Goal: Information Seeking & Learning: Learn about a topic

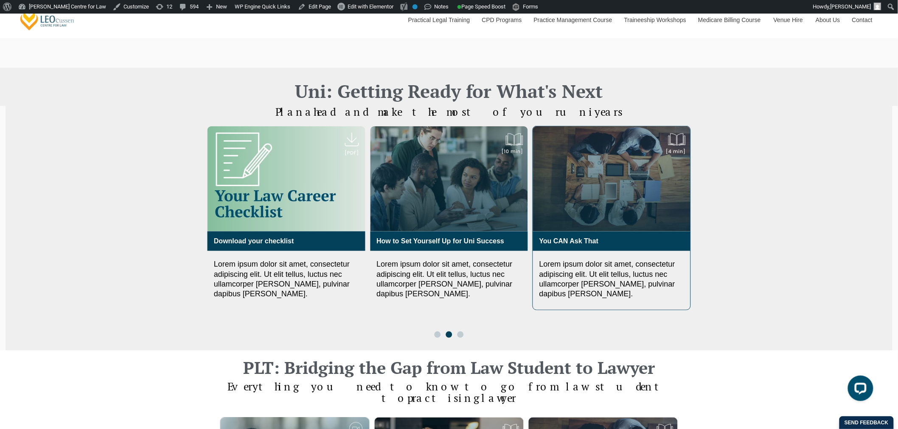
scroll to position [283, 0]
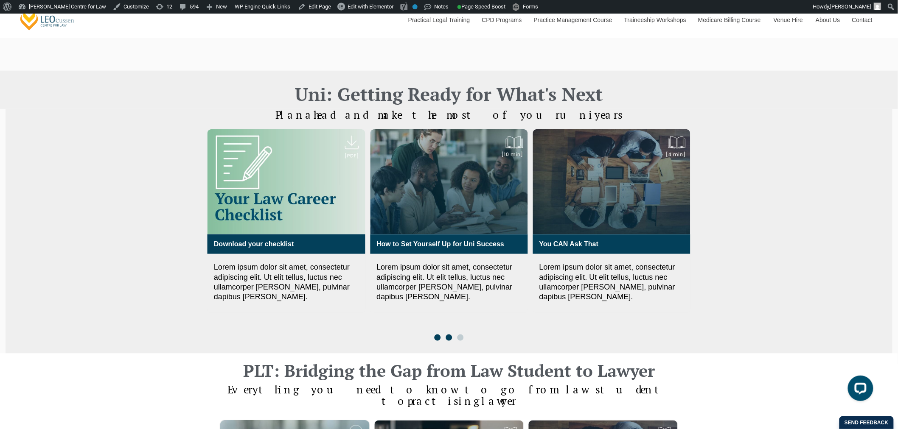
click at [436, 335] on span "Go to slide 1" at bounding box center [437, 338] width 6 height 6
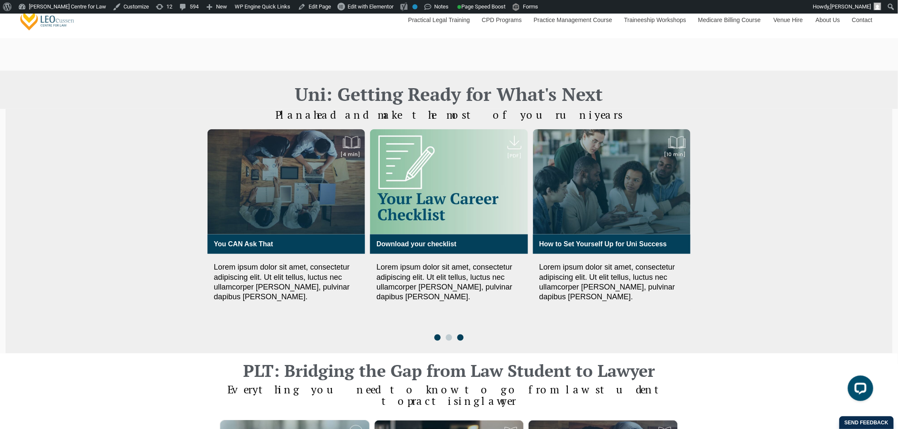
click at [461, 335] on span "Go to slide 3" at bounding box center [460, 338] width 6 height 6
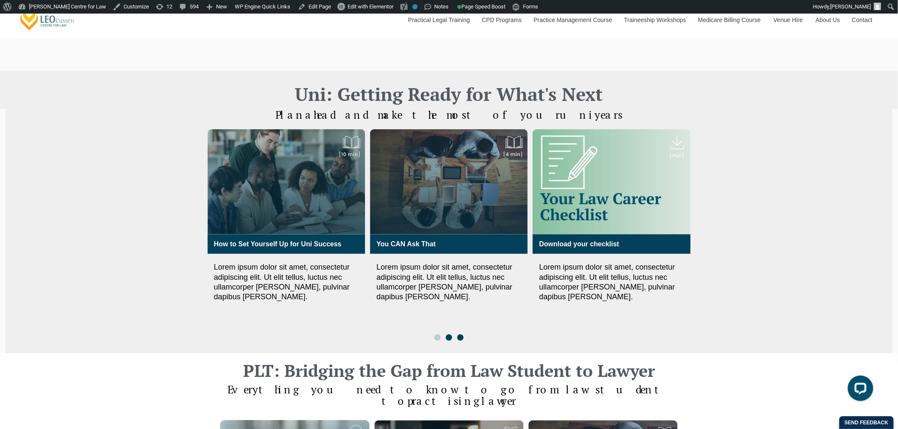
click at [447, 335] on span "Go to slide 2" at bounding box center [448, 338] width 6 height 6
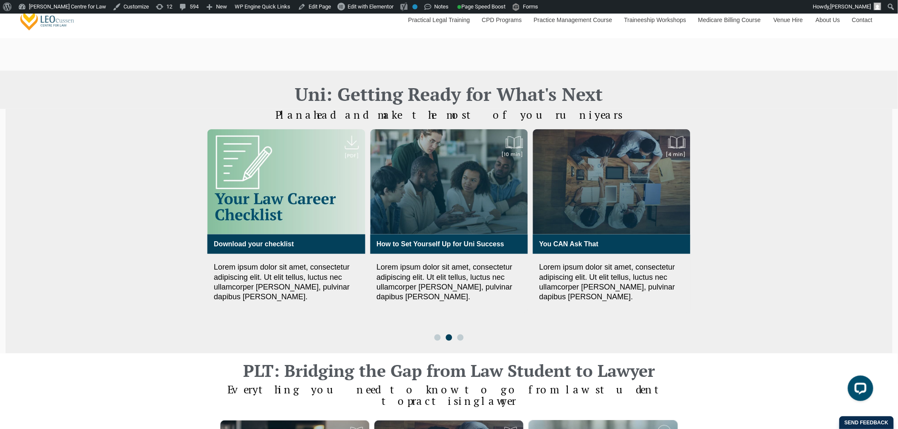
click at [433, 335] on div at bounding box center [448, 338] width 34 height 6
click at [435, 335] on span "Go to slide 1" at bounding box center [437, 338] width 6 height 6
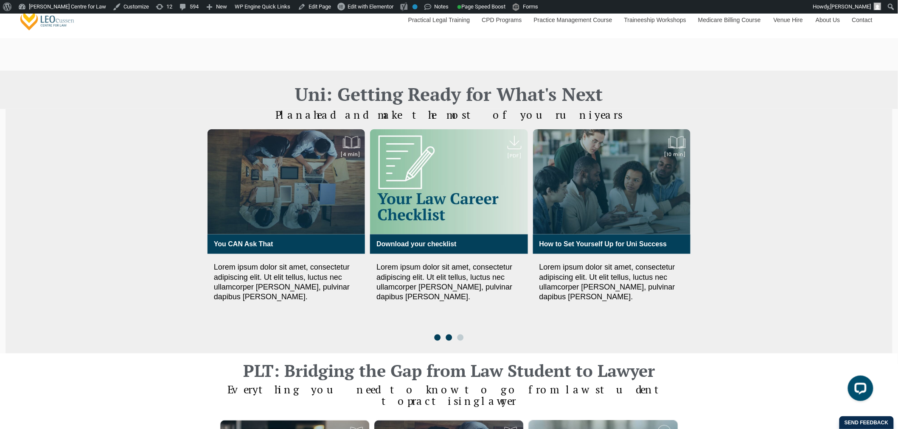
click at [448, 335] on span "Go to slide 2" at bounding box center [448, 338] width 6 height 6
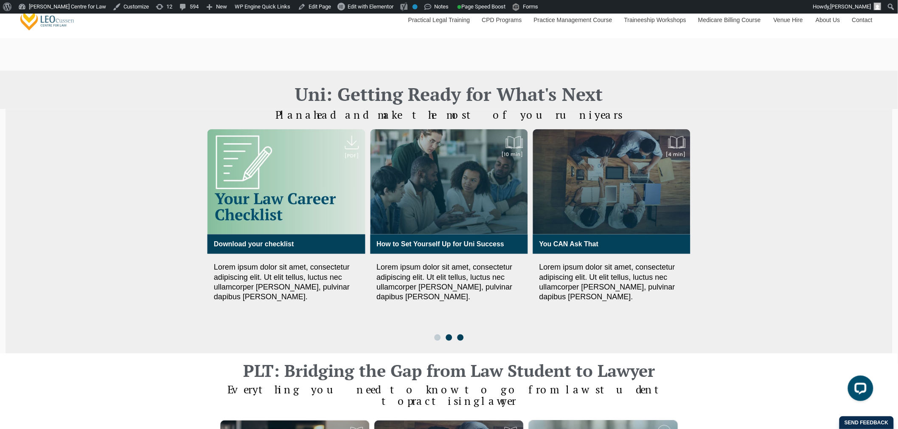
click at [460, 335] on span "Go to slide 3" at bounding box center [460, 338] width 6 height 6
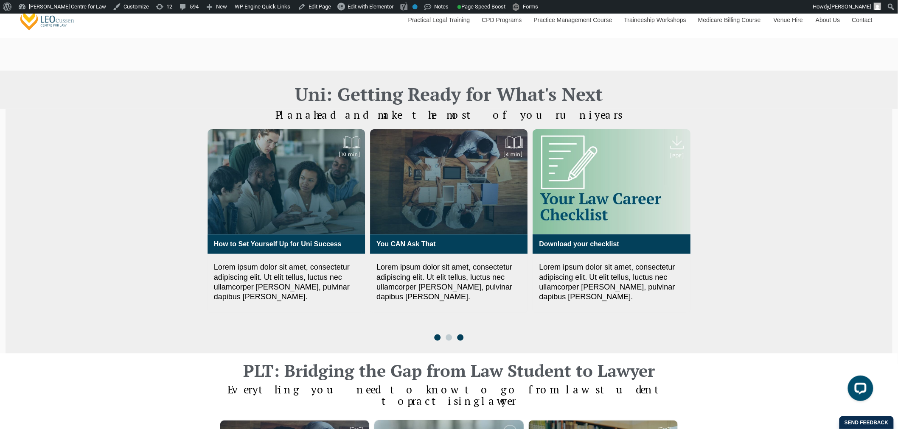
click at [438, 335] on span "Go to slide 1" at bounding box center [437, 338] width 6 height 6
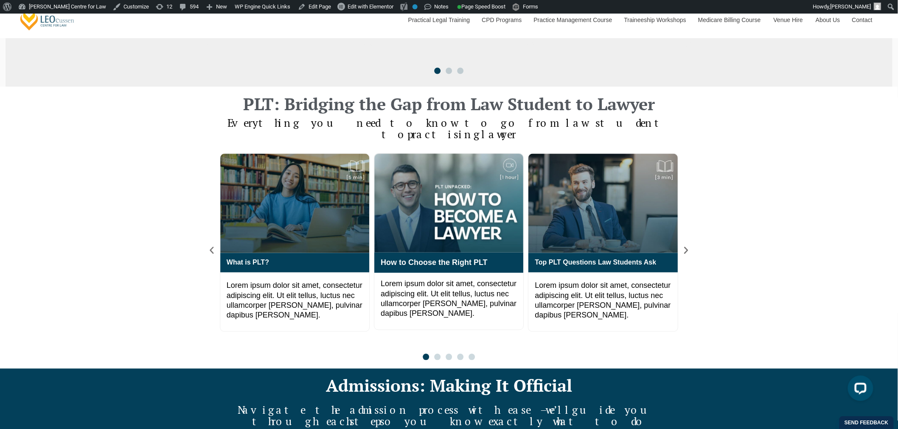
scroll to position [566, 0]
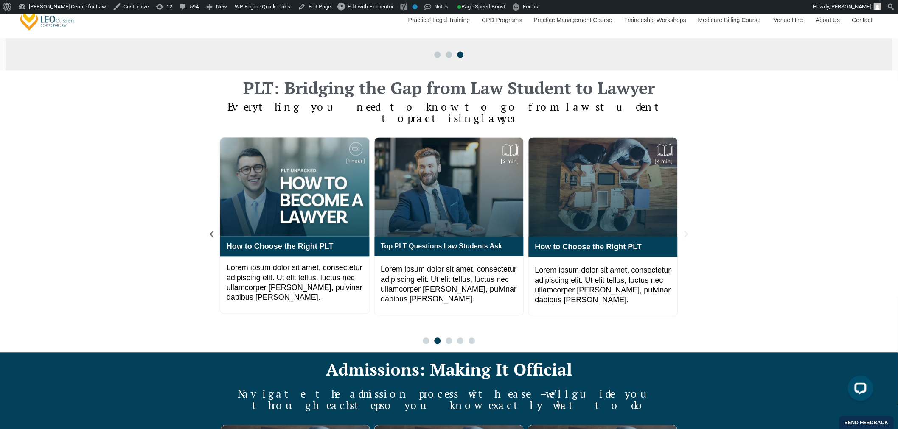
click at [689, 230] on icon "Next slide" at bounding box center [685, 234] width 9 height 9
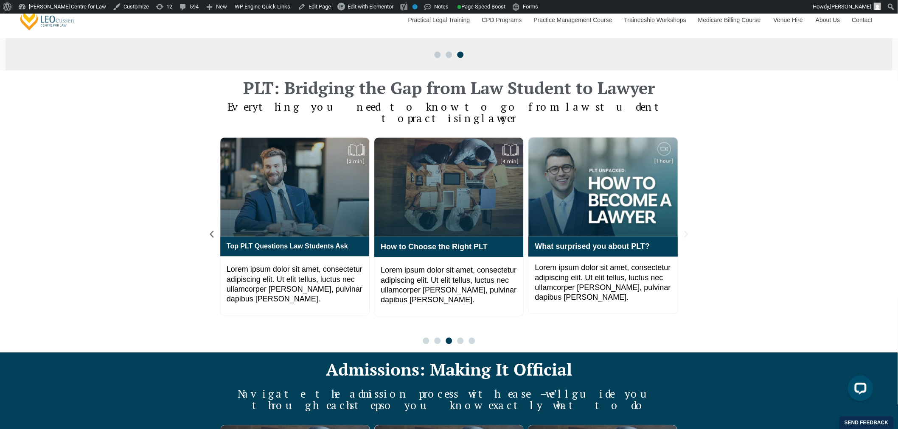
click at [689, 230] on icon "Next slide" at bounding box center [685, 234] width 9 height 9
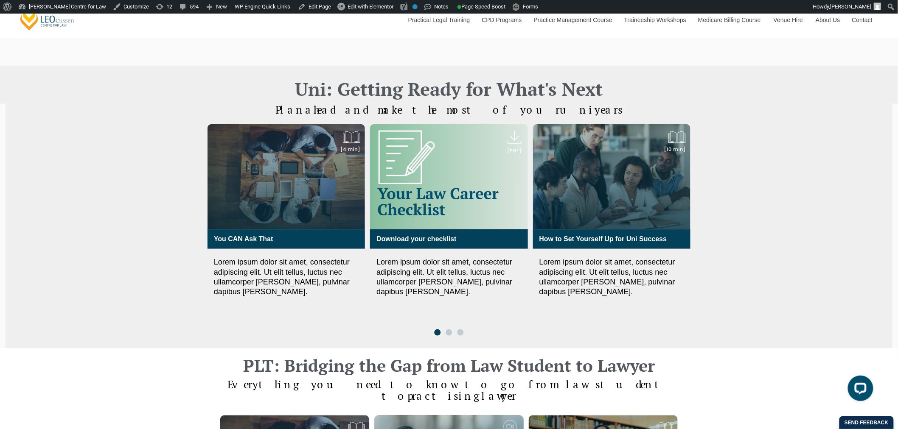
scroll to position [283, 0]
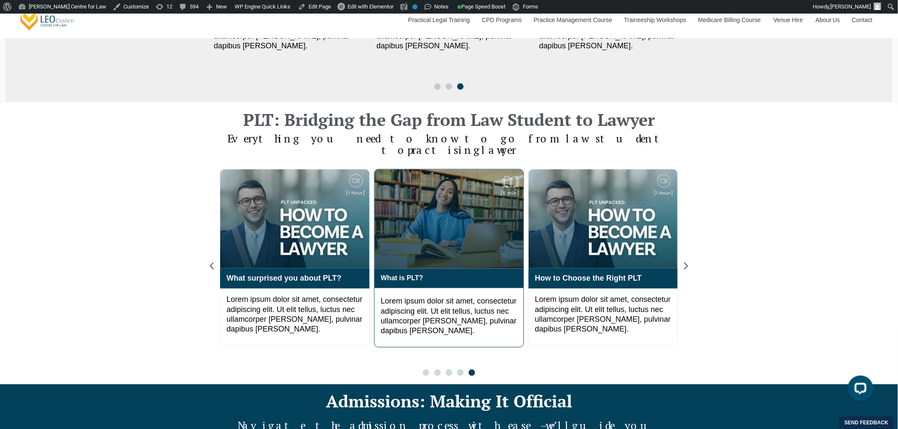
scroll to position [566, 0]
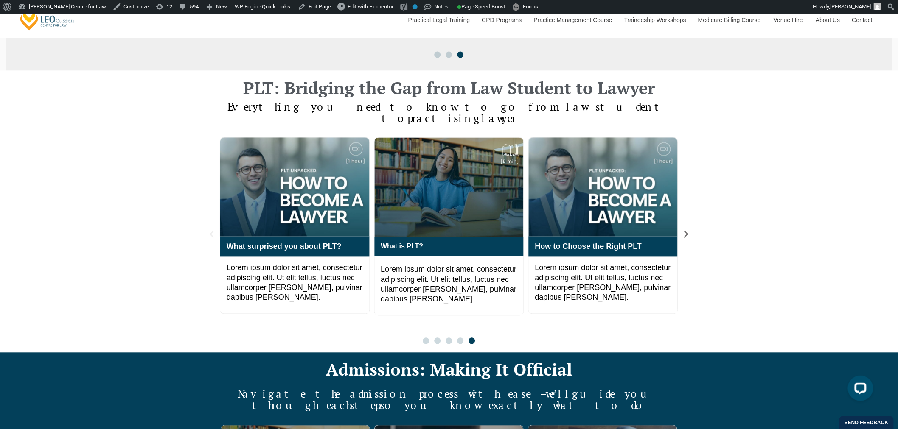
click at [207, 230] on icon "Previous slide" at bounding box center [211, 234] width 9 height 9
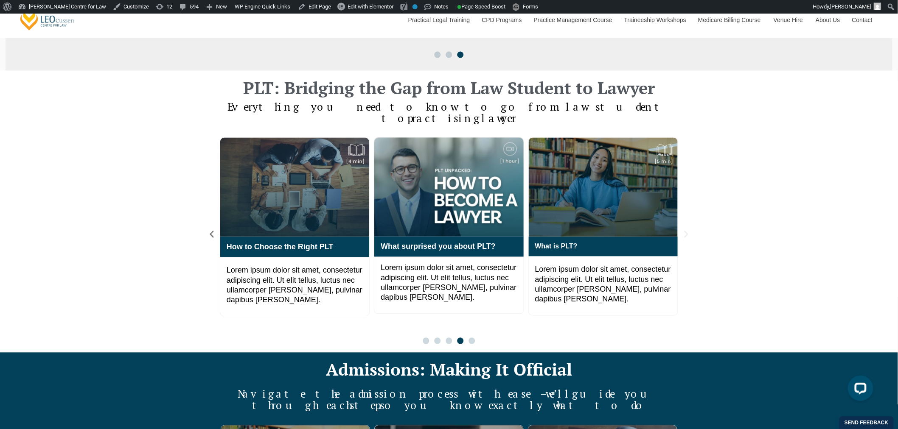
click at [684, 230] on icon "Next slide" at bounding box center [685, 234] width 9 height 9
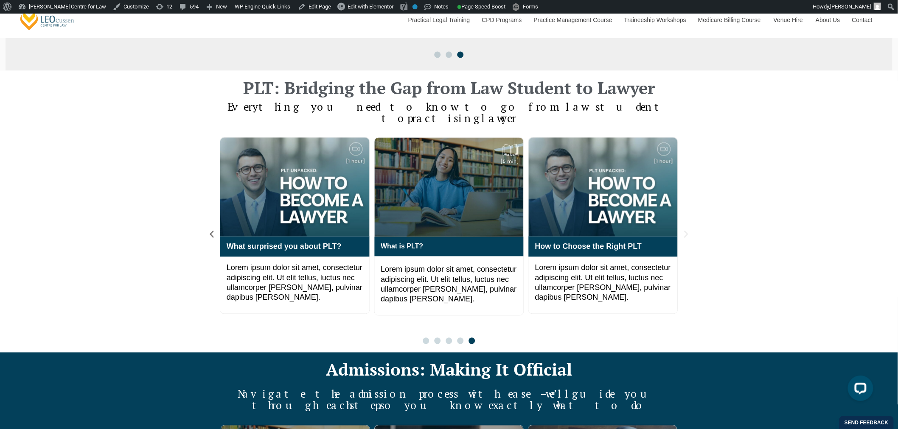
click at [684, 230] on icon "Next slide" at bounding box center [685, 234] width 9 height 9
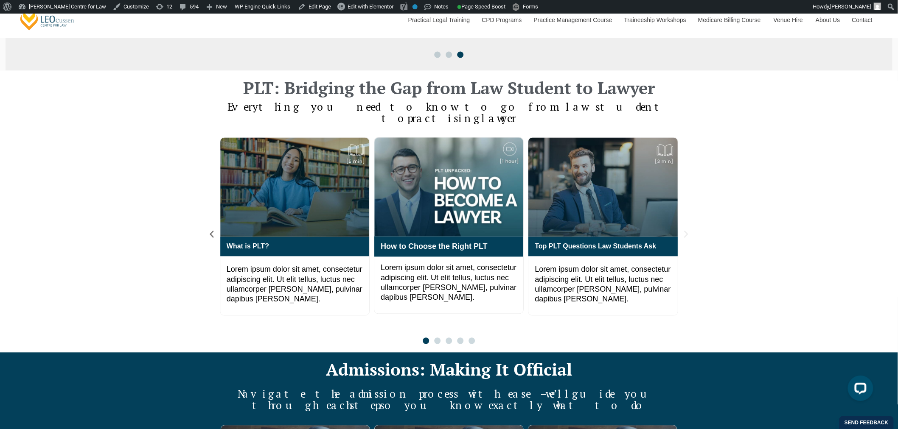
click at [687, 230] on icon "Next slide" at bounding box center [685, 234] width 9 height 9
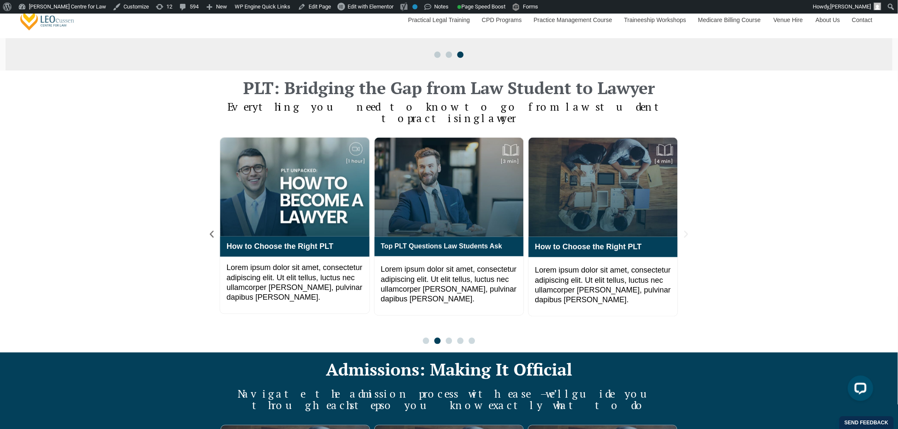
click at [689, 230] on icon "Next slide" at bounding box center [685, 234] width 9 height 9
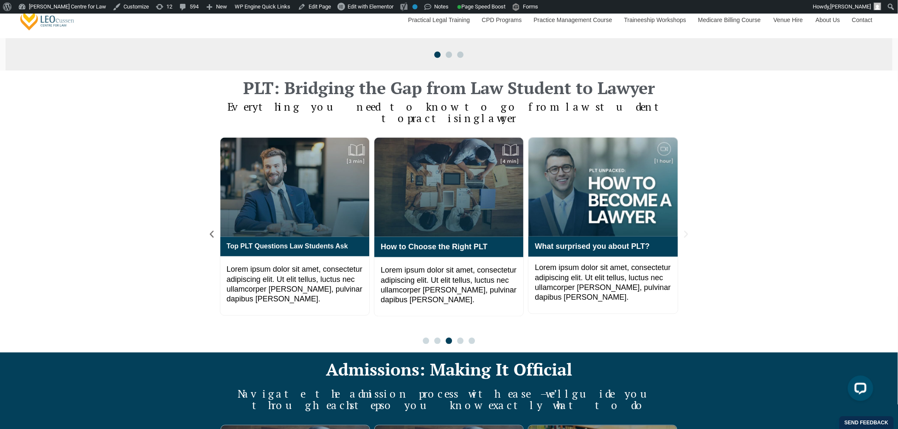
click at [689, 230] on icon "Next slide" at bounding box center [685, 234] width 9 height 9
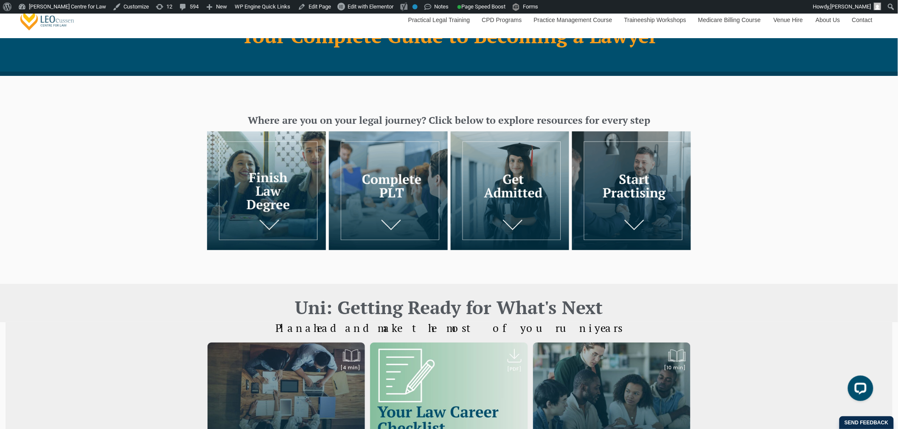
scroll to position [47, 0]
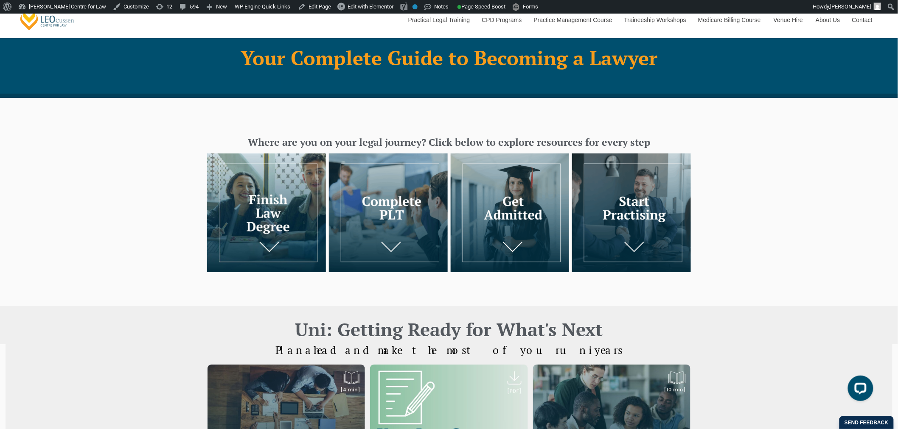
click at [418, 217] on img at bounding box center [388, 213] width 119 height 119
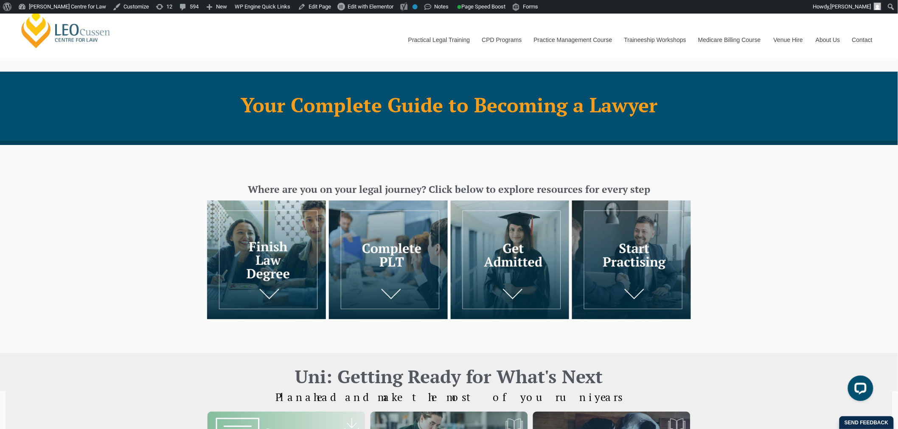
click at [644, 266] on img at bounding box center [631, 260] width 119 height 119
